Goal: Use online tool/utility: Utilize a website feature to perform a specific function

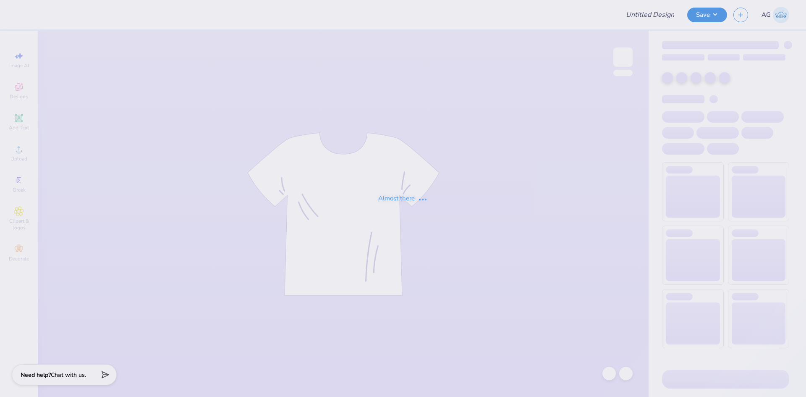
type input "dsig x piphi homecoming"
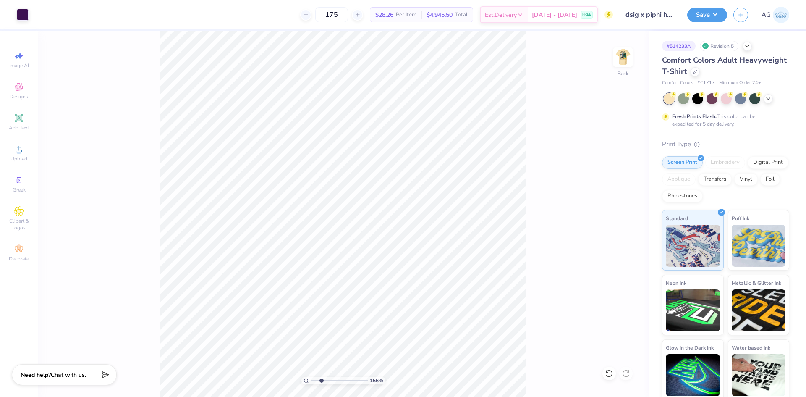
drag, startPoint x: 316, startPoint y: 380, endPoint x: 321, endPoint y: 381, distance: 5.1
type input "2.45"
click at [321, 381] on input "range" at bounding box center [339, 380] width 57 height 8
type input "5.11"
type input "0.93"
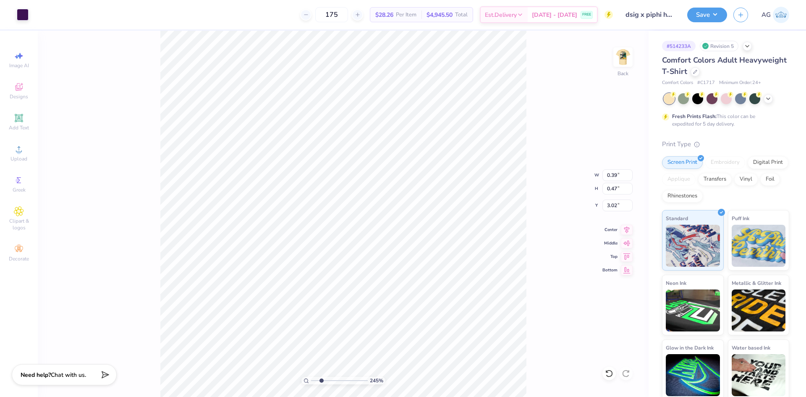
type input "3.00"
type input "3.63"
type input "0.38"
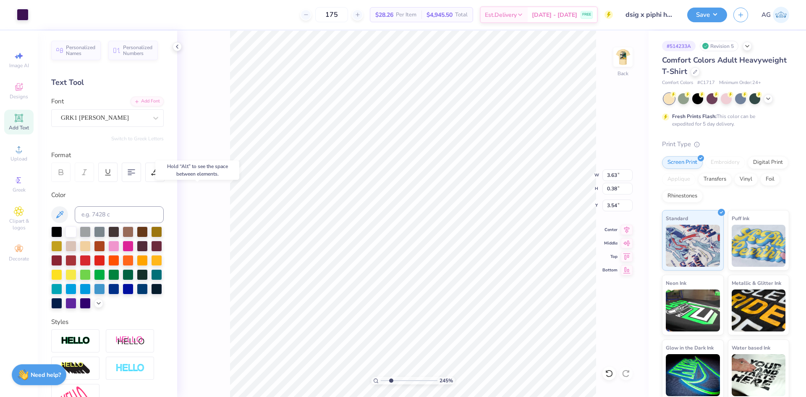
type input "3.53"
drag, startPoint x: 599, startPoint y: 376, endPoint x: 604, endPoint y: 375, distance: 4.4
click at [600, 376] on div "245 % Back W 3.63 3.63 " H 0.38 0.38 " Y 3.53 3.53 " Center Middle Top Bottom" at bounding box center [412, 214] width 471 height 366
click at [609, 373] on icon at bounding box center [609, 373] width 8 height 8
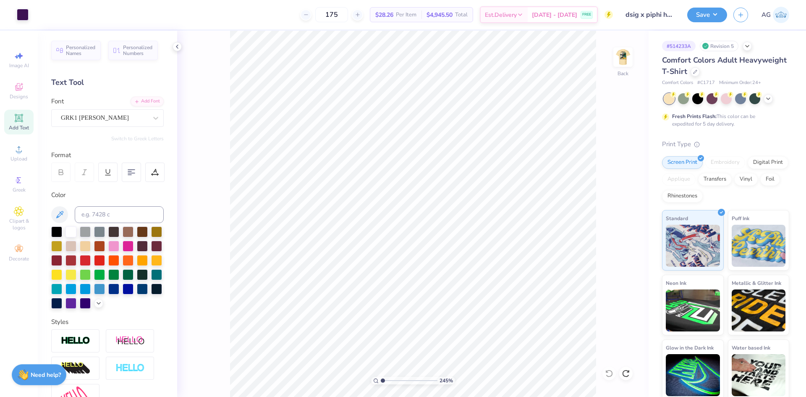
drag, startPoint x: 391, startPoint y: 378, endPoint x: 376, endPoint y: 377, distance: 15.6
type input "1"
click at [381, 376] on input "range" at bounding box center [409, 380] width 57 height 8
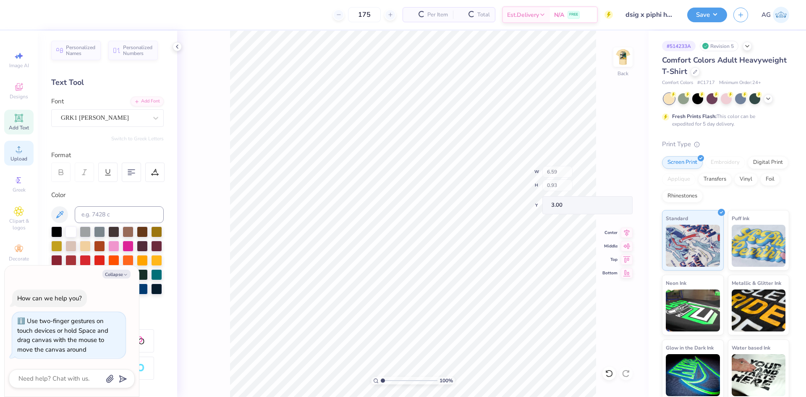
click at [25, 149] on div "Upload" at bounding box center [18, 153] width 29 height 25
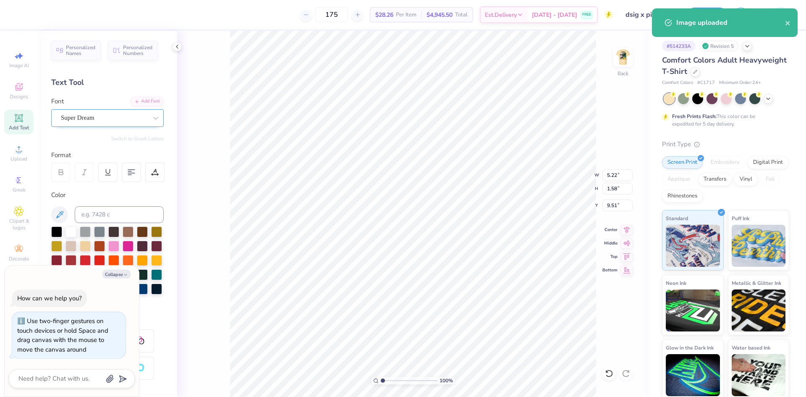
click at [70, 120] on div "Super Dream" at bounding box center [104, 117] width 88 height 13
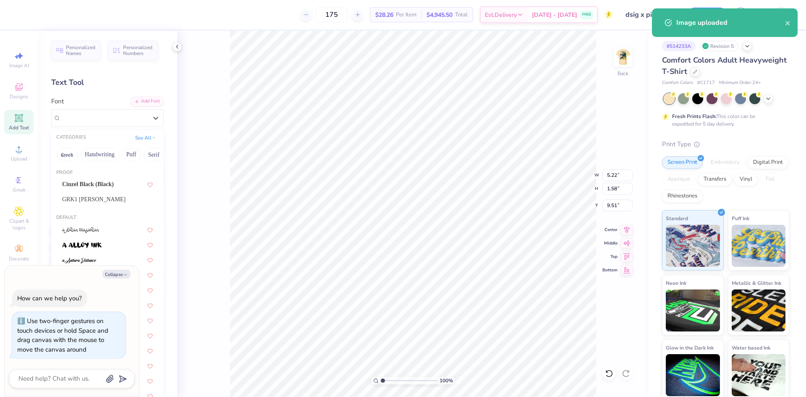
click at [94, 186] on span "Cinzel Black (Black)" at bounding box center [88, 184] width 52 height 9
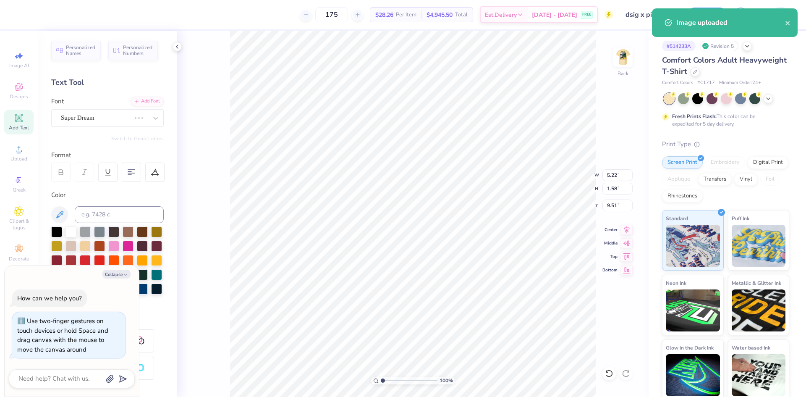
type textarea "x"
type input "5.52"
type input "1.79"
type input "9.56"
type textarea "x"
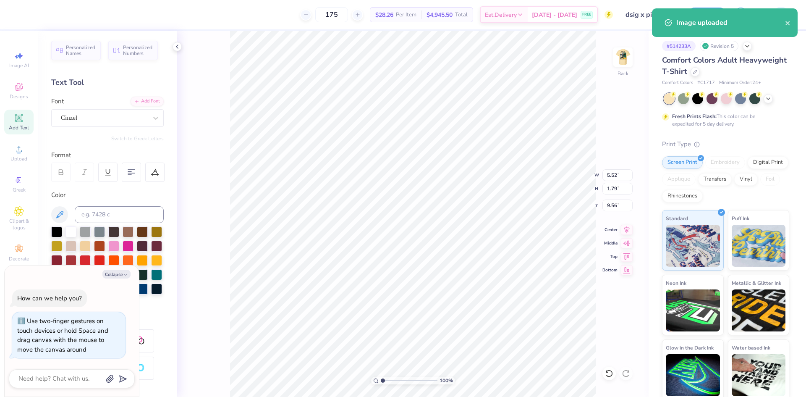
type input "12.95"
type input "1.95"
type input "11.11"
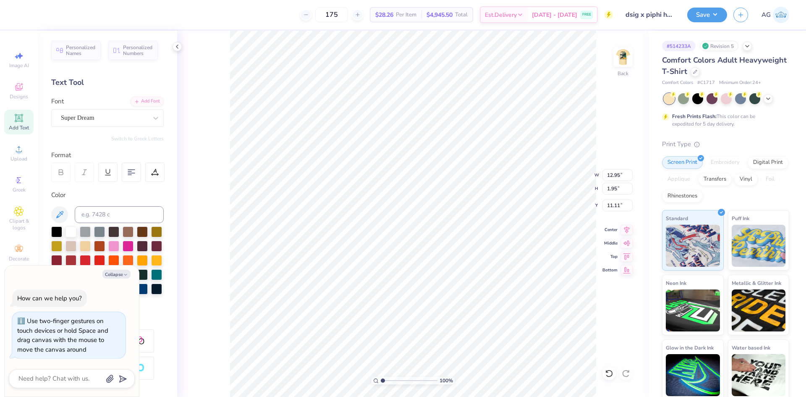
click at [90, 116] on div "Super Dream" at bounding box center [104, 117] width 88 height 13
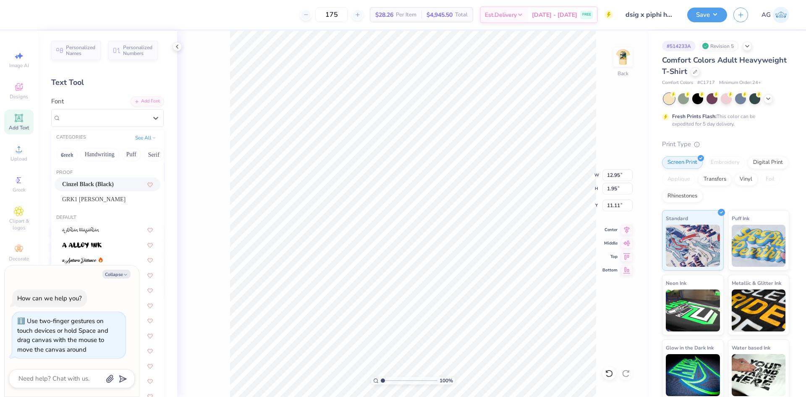
click at [106, 182] on span "Cinzel Black (Black)" at bounding box center [88, 184] width 52 height 9
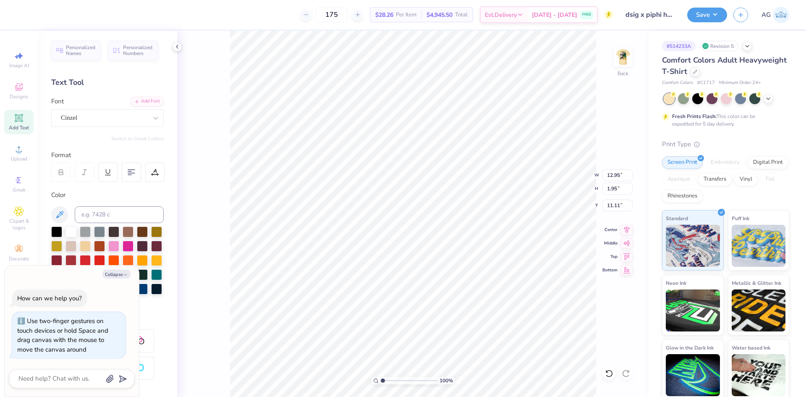
type textarea "x"
type input "14.14"
type input "1.41"
type input "11.33"
click at [627, 227] on icon at bounding box center [627, 228] width 12 height 10
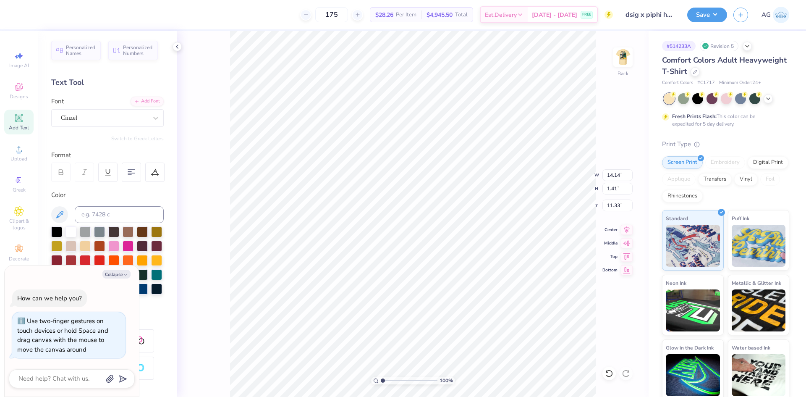
type textarea "x"
type input "12.38"
type input "2.27"
type input "13.22"
click at [627, 231] on icon at bounding box center [626, 228] width 5 height 7
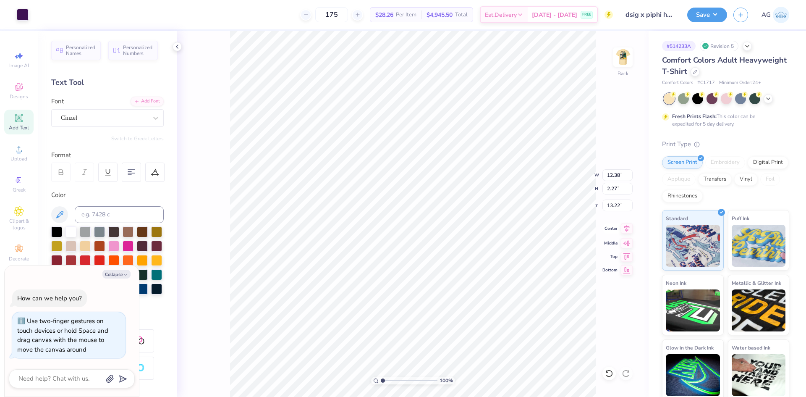
type textarea "x"
type input "5.52"
type input "1.79"
type input "9.56"
click at [624, 230] on icon at bounding box center [627, 228] width 12 height 10
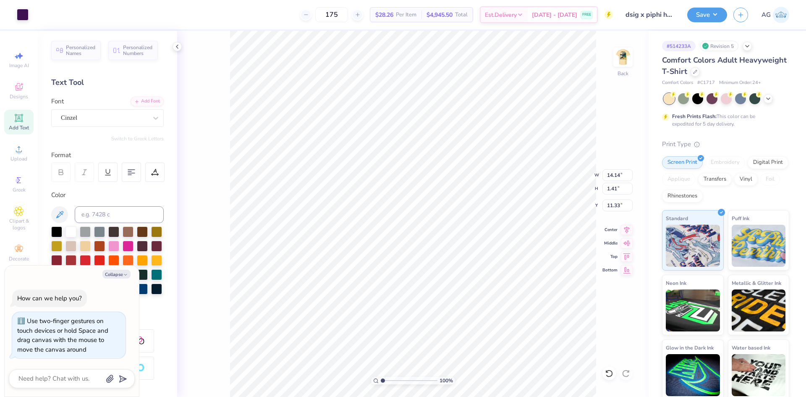
type textarea "x"
type input "5.52"
type input "1.79"
type input "9.56"
click at [157, 176] on div at bounding box center [154, 171] width 19 height 19
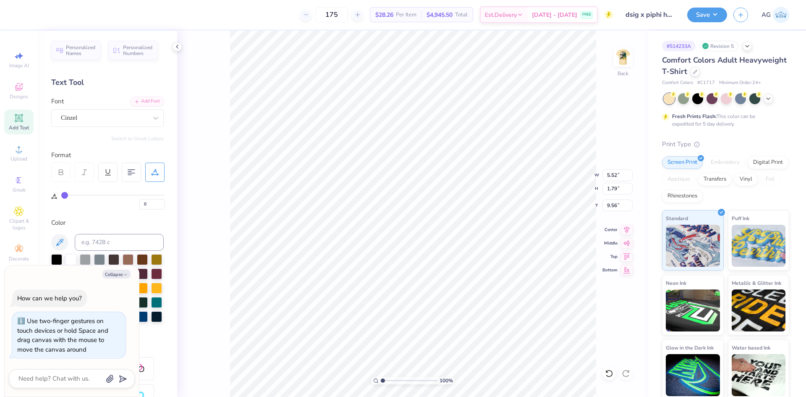
type input "3"
type input "4"
type input "5"
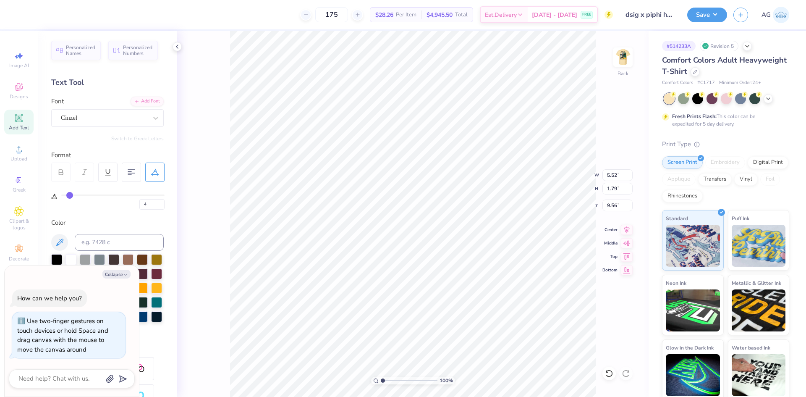
type input "5"
type input "6"
type input "7"
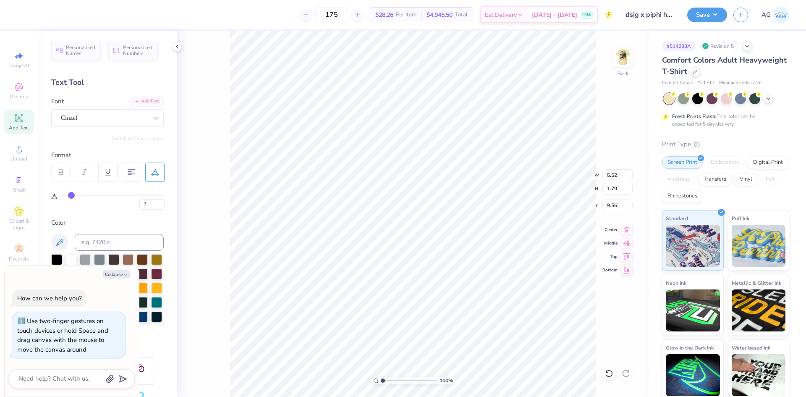
type input "9"
type input "14"
type input "15"
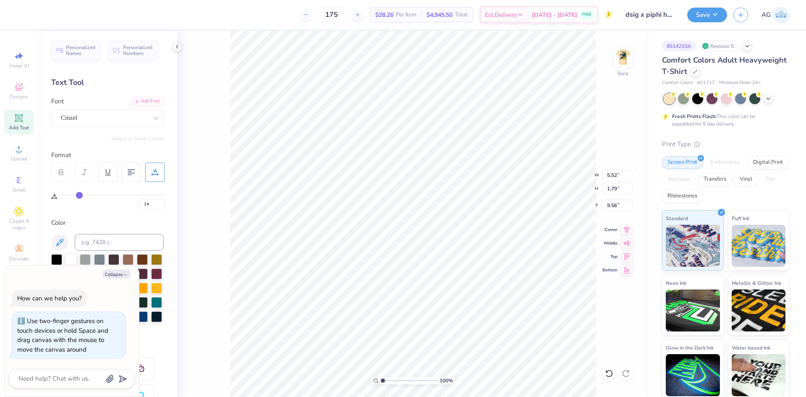
type input "15"
type input "14"
drag, startPoint x: 68, startPoint y: 195, endPoint x: 100, endPoint y: 203, distance: 33.2
type input "13"
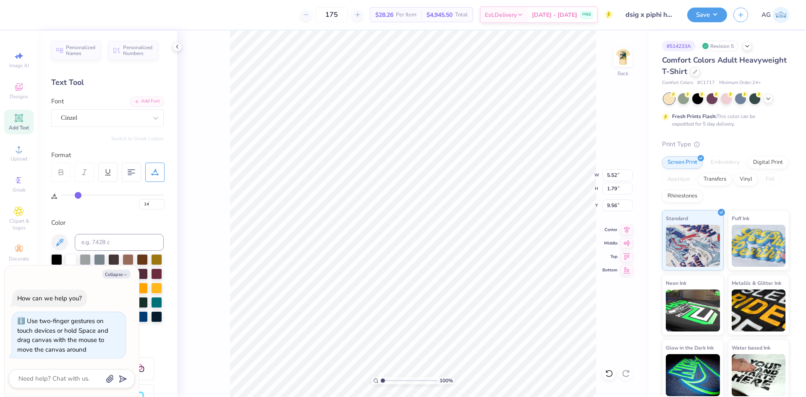
click at [78, 196] on input "range" at bounding box center [112, 194] width 103 height 1
type input "13"
type textarea "x"
type input "6.38"
type textarea "x"
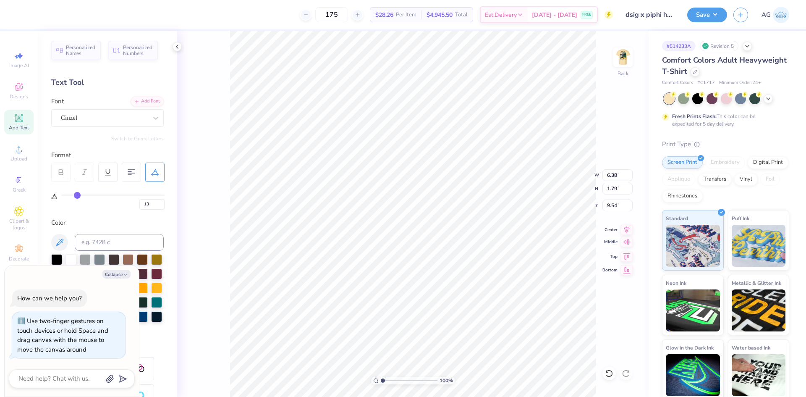
type input "5.07"
type input "1.42"
type input "9.91"
click at [627, 230] on icon at bounding box center [626, 228] width 5 height 7
type textarea "x"
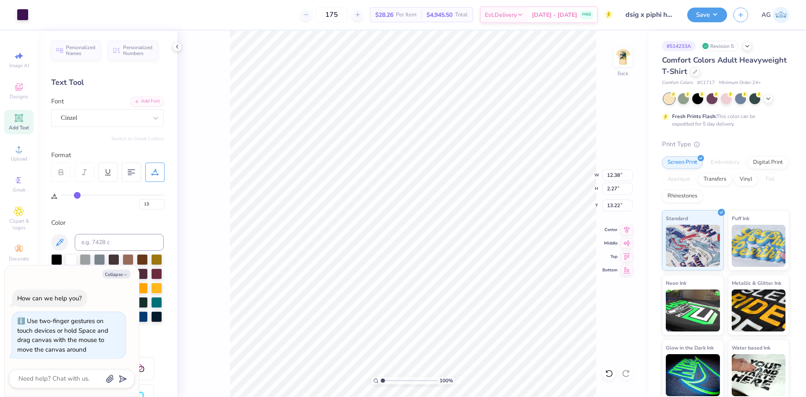
type input "10.38"
type input "1.90"
type input "13.58"
click at [625, 242] on icon at bounding box center [627, 242] width 12 height 10
type textarea "x"
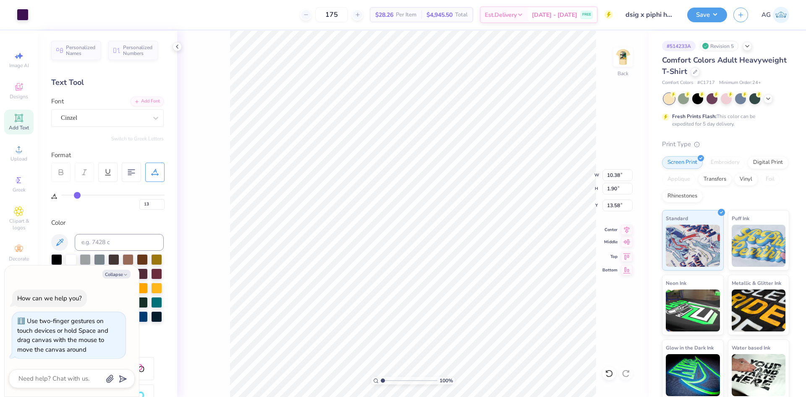
type input "11.55"
click at [627, 229] on icon at bounding box center [626, 228] width 5 height 7
type textarea "x"
type input "13.19"
type textarea "x"
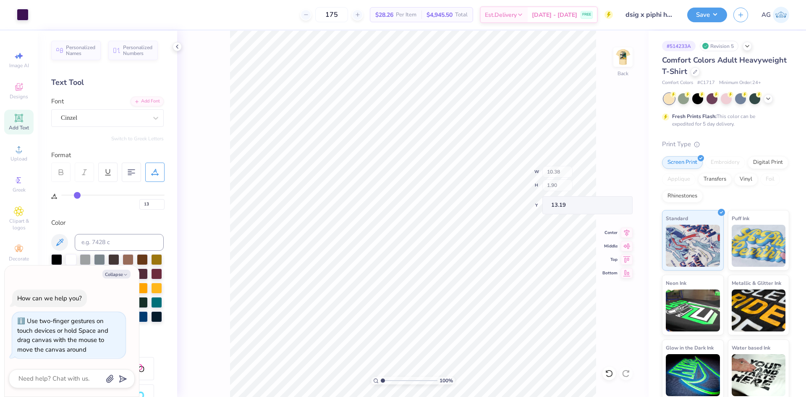
type input "14.14"
type input "5.18"
type input "9.91"
click at [616, 175] on input "14.14" at bounding box center [617, 175] width 30 height 12
type input "4"
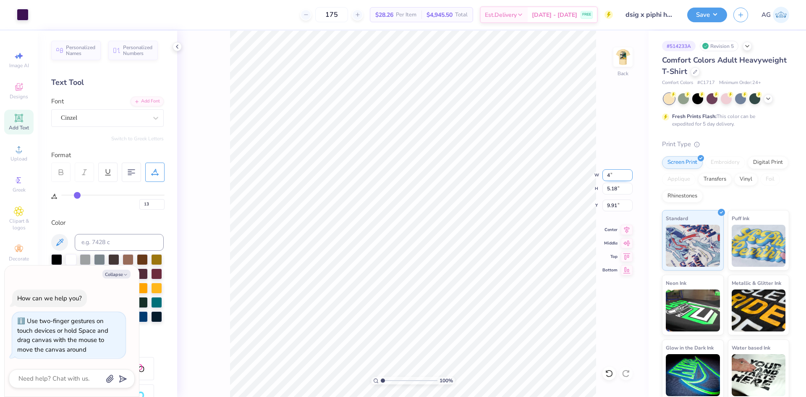
type textarea "x"
type input "4.00"
type input "1.47"
type input "11.77"
type input "7"
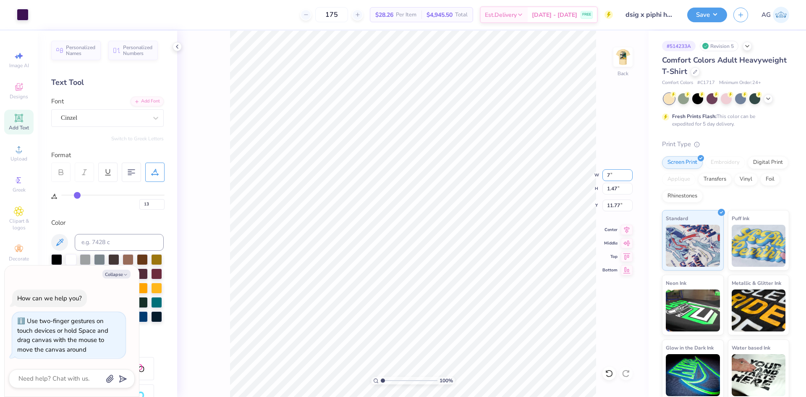
type textarea "x"
type input "7.00"
type input "2.57"
click at [620, 204] on input "11.22" at bounding box center [617, 205] width 30 height 12
type input "3"
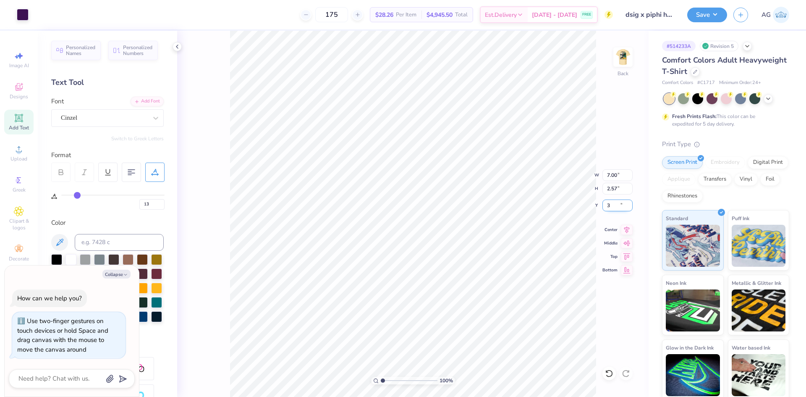
type textarea "x"
type input "3.00"
click at [613, 65] on div at bounding box center [623, 57] width 39 height 39
click at [12, 156] on span "Upload" at bounding box center [18, 158] width 17 height 7
click at [22, 160] on span "Upload" at bounding box center [18, 158] width 17 height 7
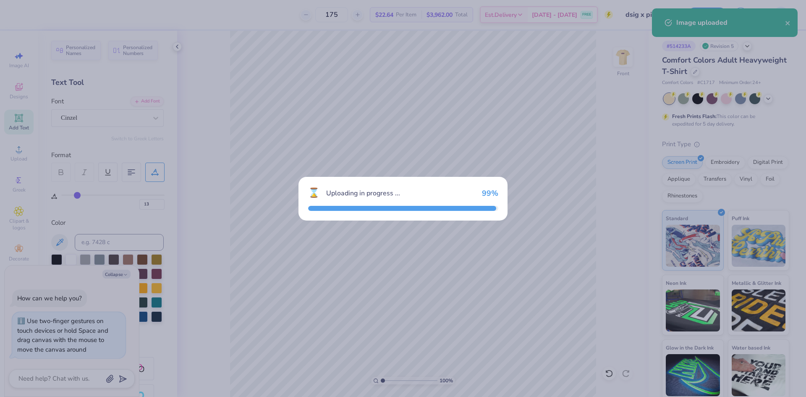
type textarea "x"
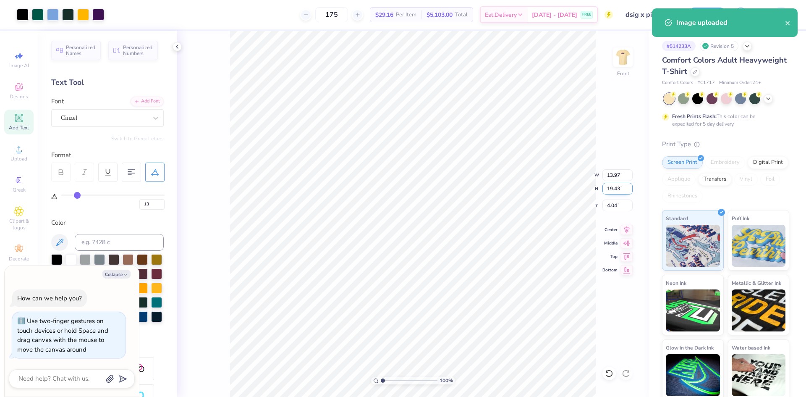
click at [619, 189] on input "19.43" at bounding box center [617, 189] width 30 height 12
type input "15"
type textarea "x"
type input "10.79"
type input "15.00"
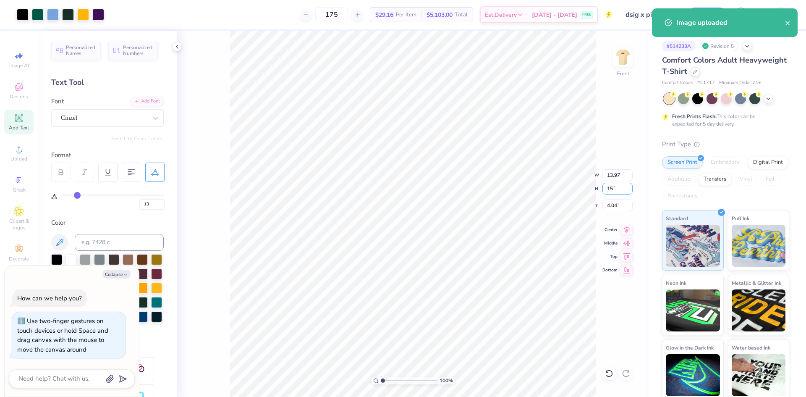
type input "6.26"
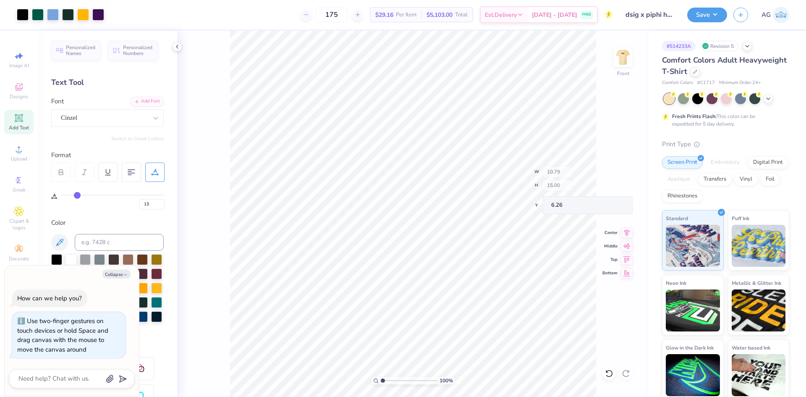
type textarea "x"
type input "0"
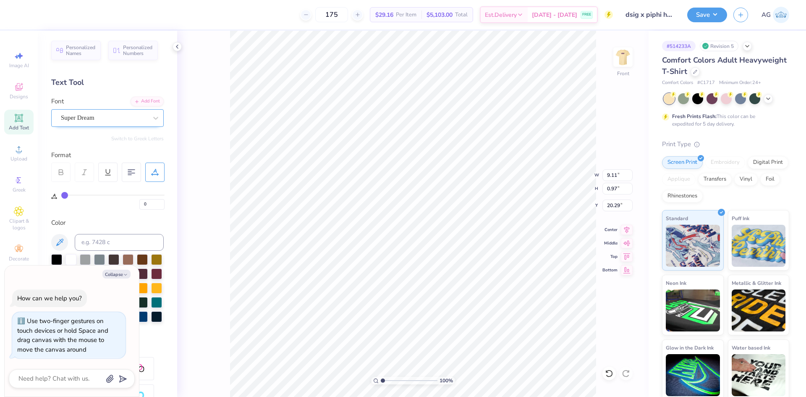
click at [114, 117] on div "Super Dream" at bounding box center [104, 117] width 88 height 13
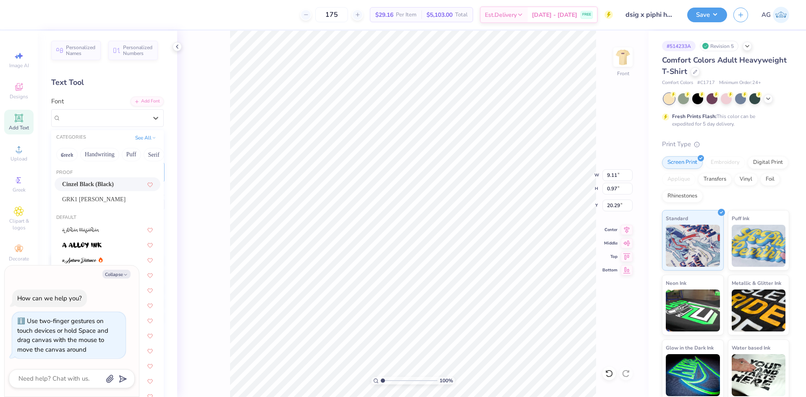
click at [99, 182] on span "Cinzel Black (Black)" at bounding box center [88, 184] width 52 height 9
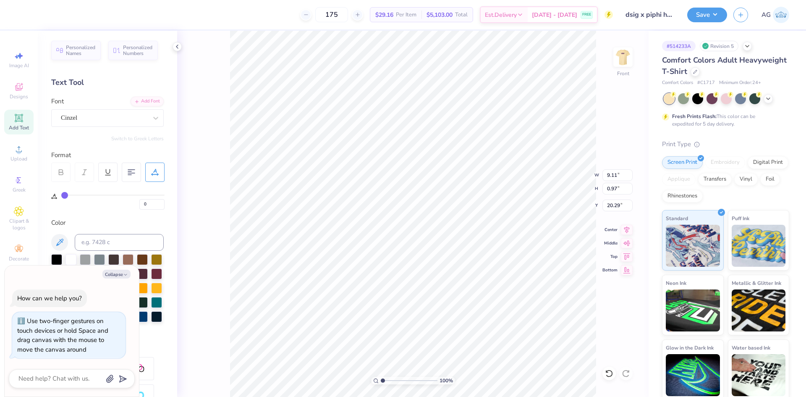
type textarea "x"
type input "10.70"
type input "0.87"
type input "20.31"
click at [624, 232] on icon at bounding box center [627, 228] width 12 height 10
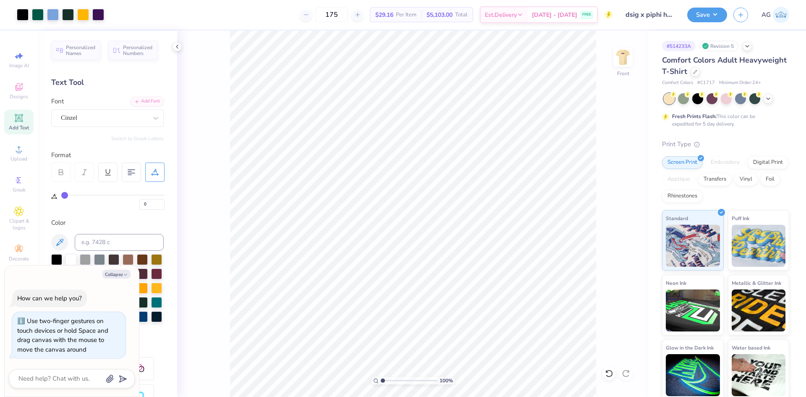
type textarea "x"
click at [616, 209] on input "6.26" at bounding box center [617, 205] width 30 height 12
type input "3"
type textarea "x"
type input "3.00"
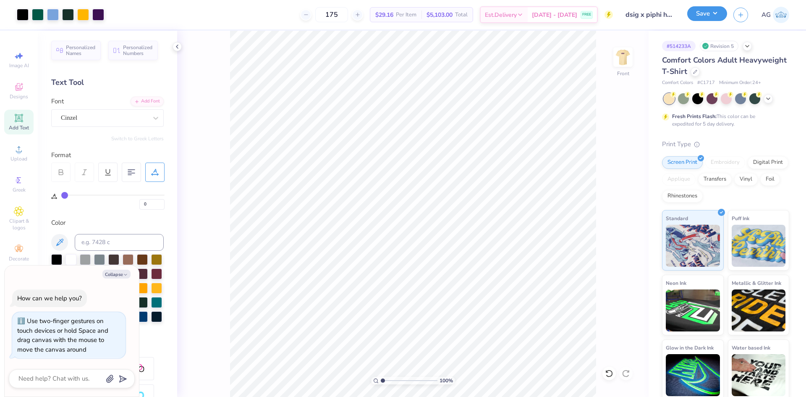
click at [706, 20] on button "Save" at bounding box center [707, 13] width 40 height 15
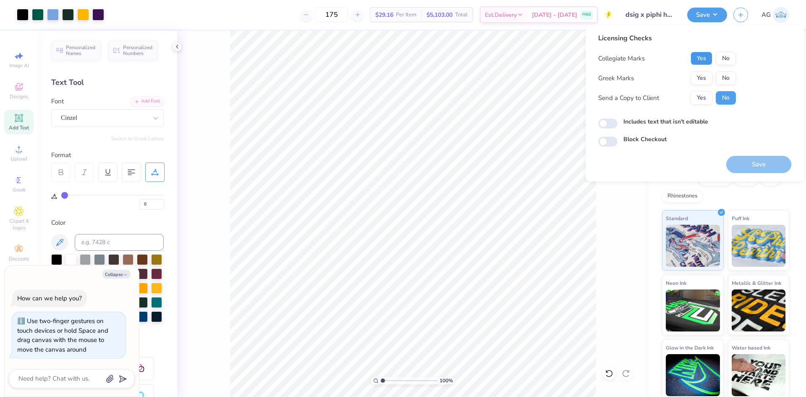
click at [696, 61] on button "Yes" at bounding box center [701, 58] width 22 height 13
click at [697, 76] on button "Yes" at bounding box center [701, 77] width 22 height 13
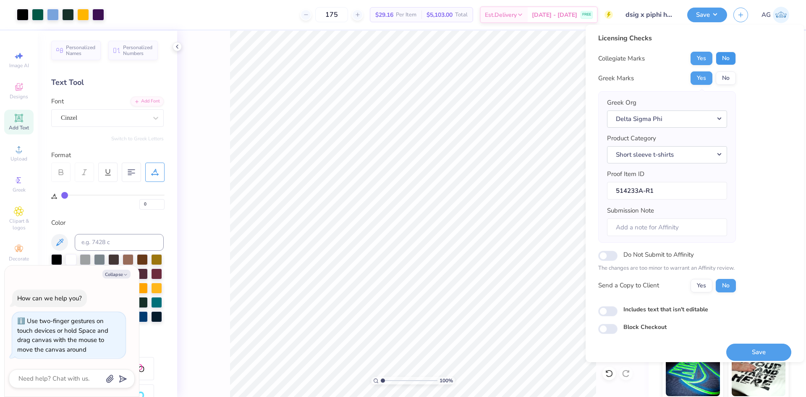
click at [728, 57] on button "No" at bounding box center [726, 58] width 20 height 13
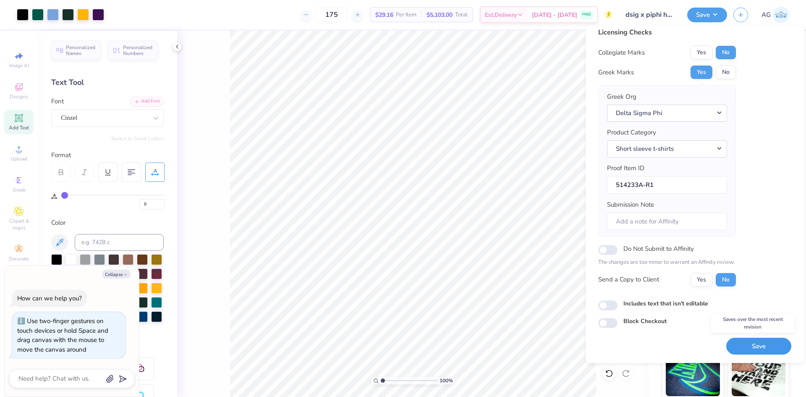
click at [758, 345] on button "Save" at bounding box center [758, 345] width 65 height 17
type textarea "x"
